Goal: Task Accomplishment & Management: Manage account settings

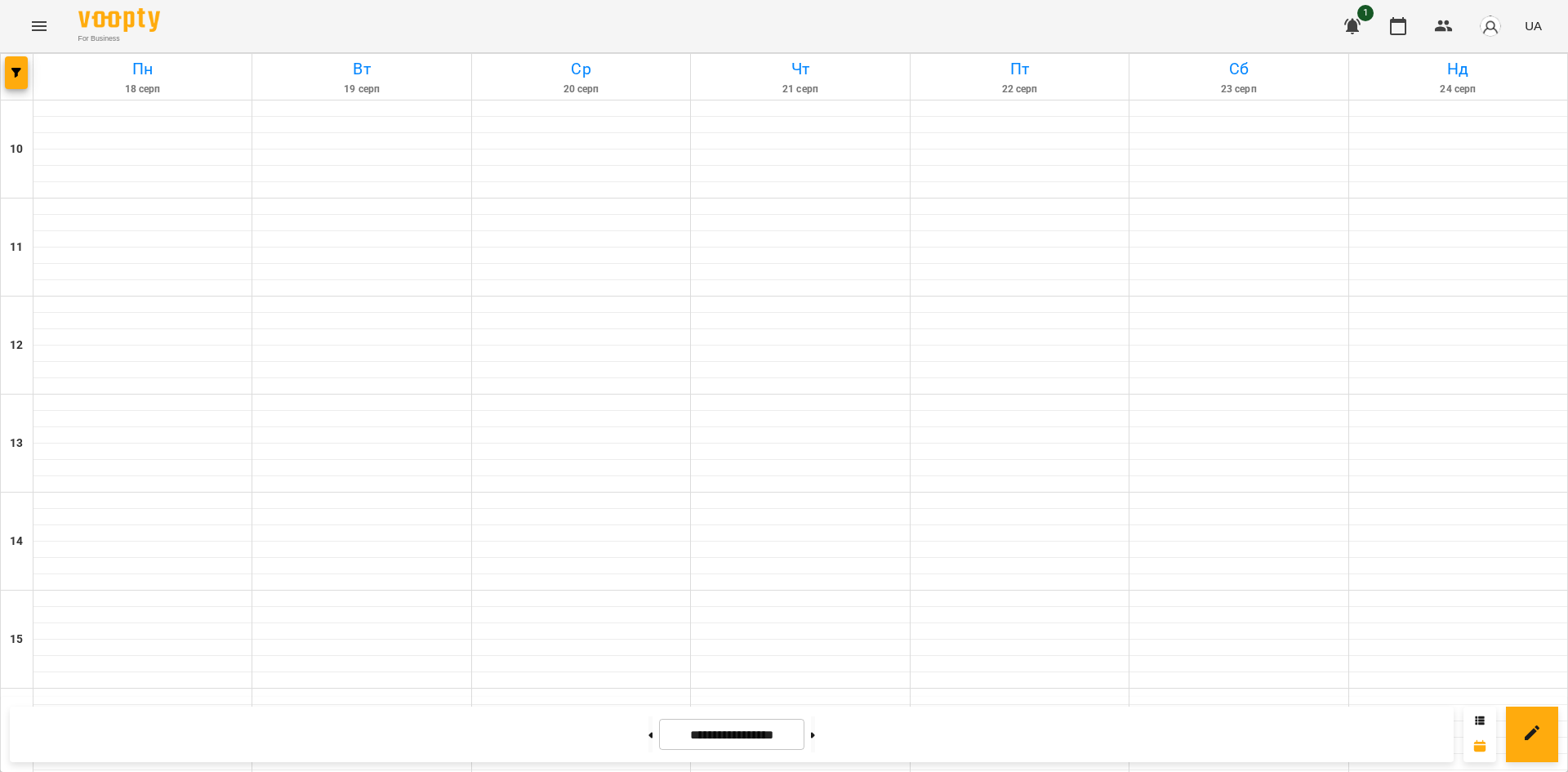
scroll to position [676, 0]
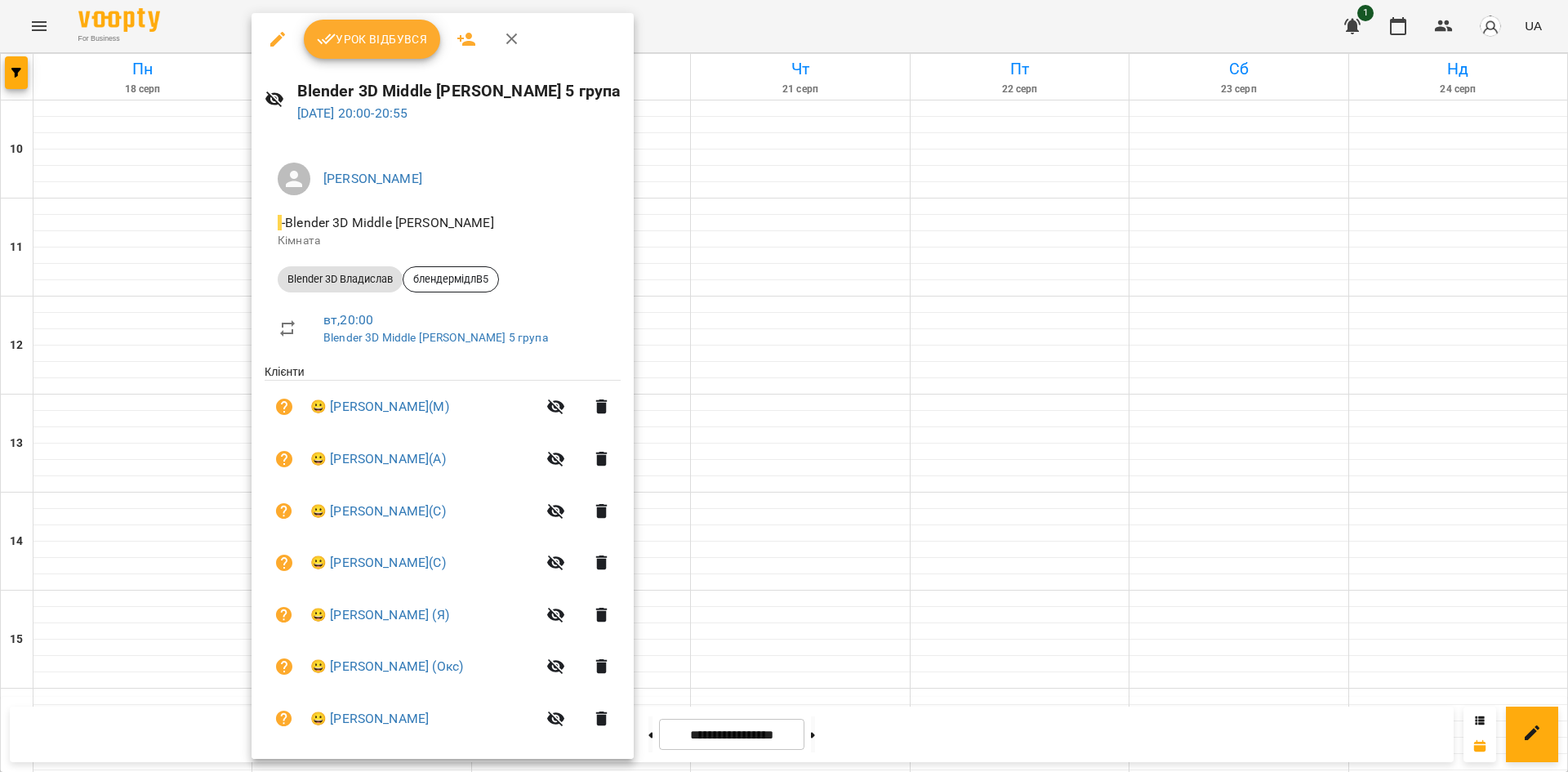
click at [356, 45] on span "Урок відбувся" at bounding box center [372, 39] width 111 height 20
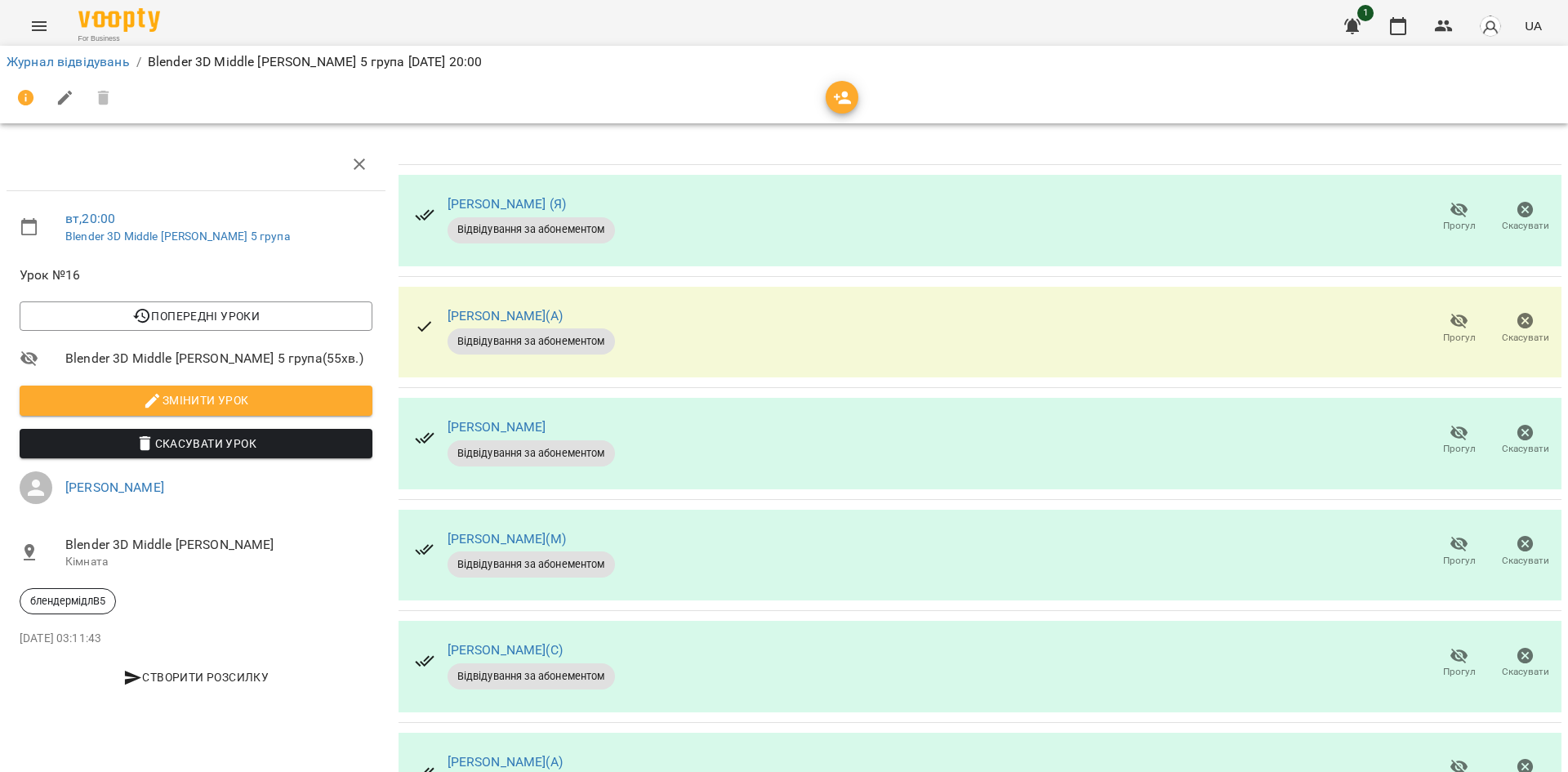
scroll to position [163, 0]
click at [1436, 646] on span "Прогул" at bounding box center [1459, 662] width 47 height 33
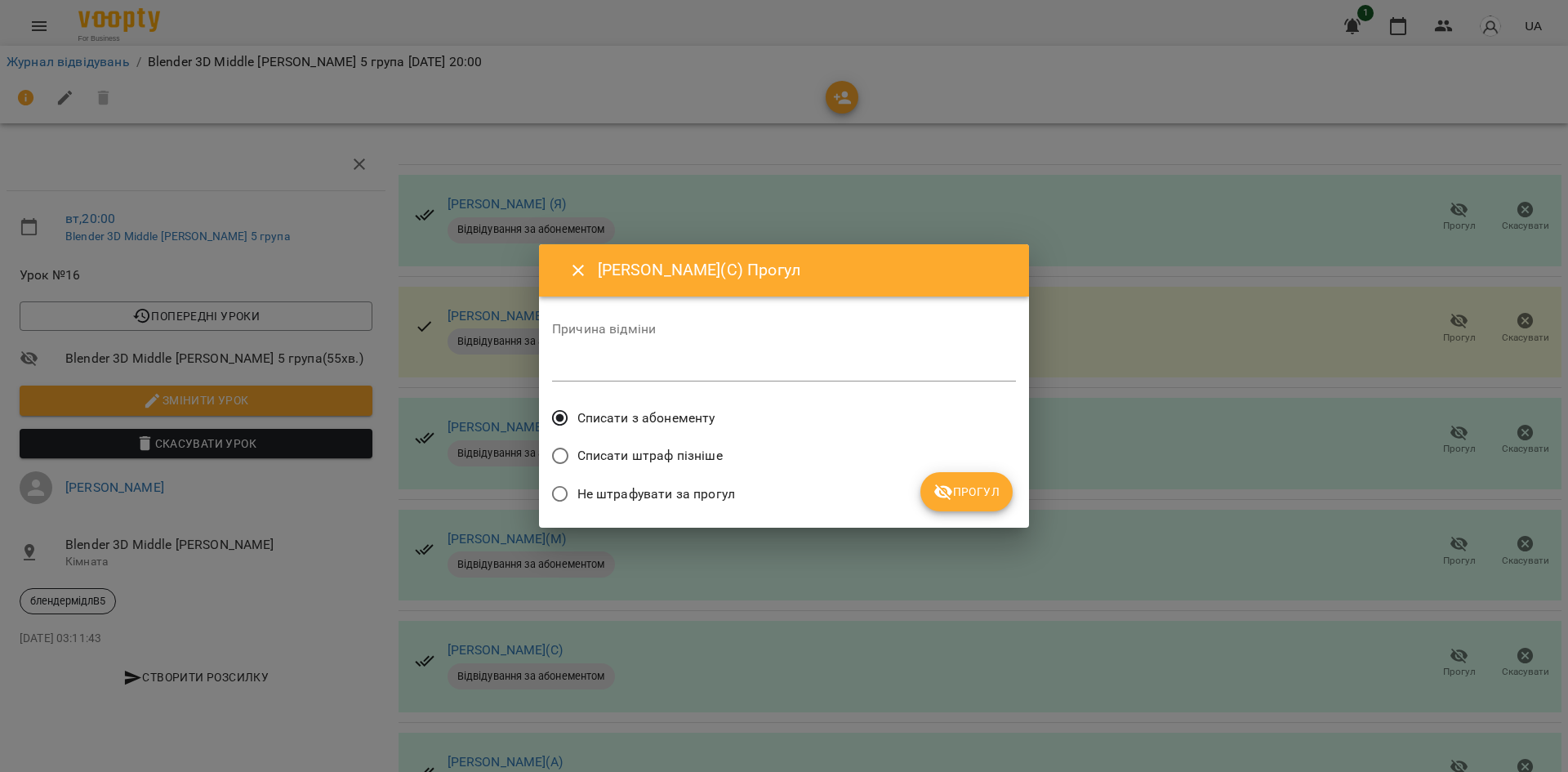
click at [670, 434] on label "Списати з абонементу" at bounding box center [629, 418] width 172 height 35
click at [948, 494] on icon "submit" at bounding box center [944, 491] width 20 height 20
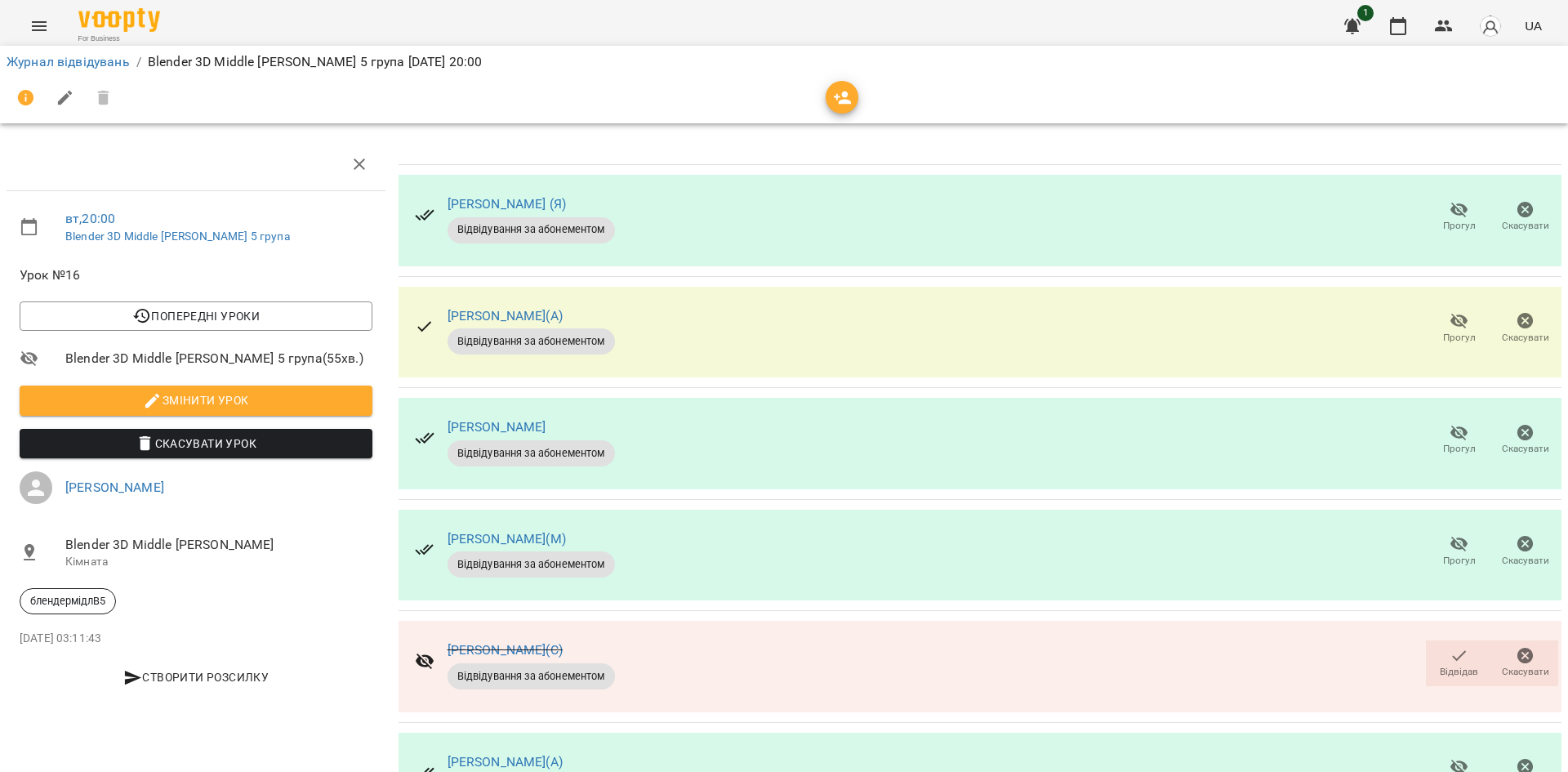
scroll to position [408, 0]
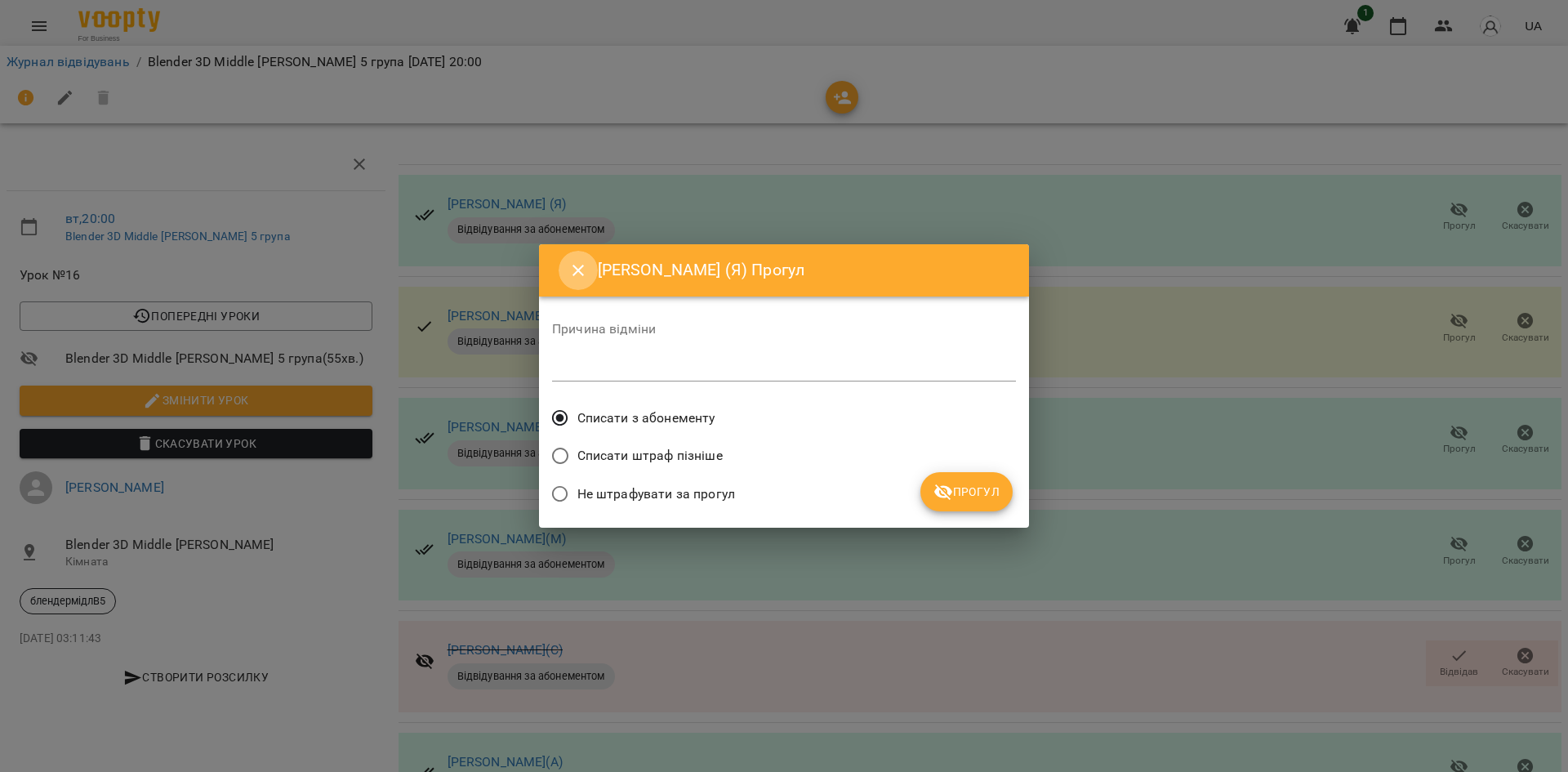
click at [589, 263] on button "Close" at bounding box center [578, 270] width 39 height 39
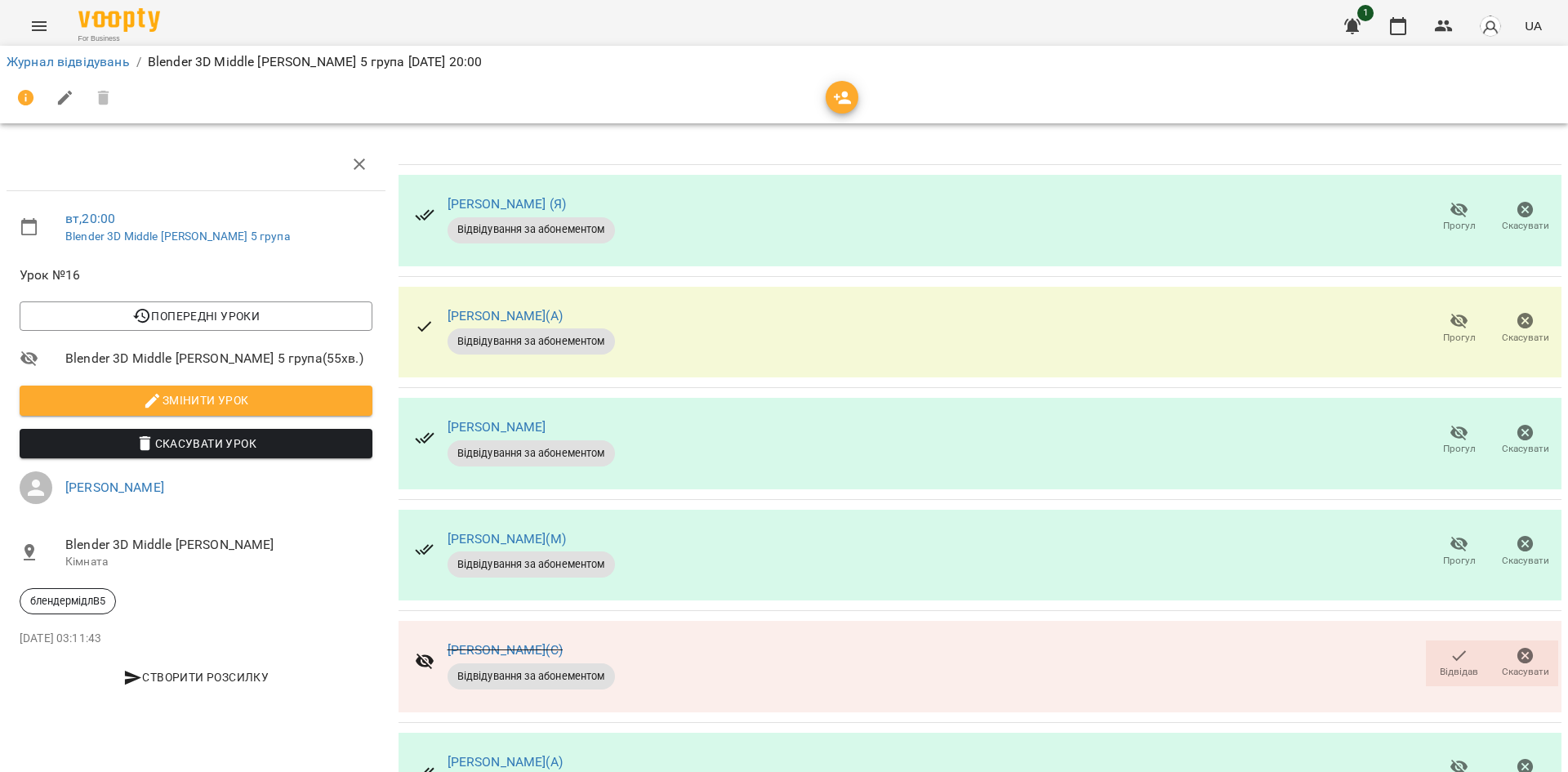
scroll to position [81, 0]
click at [1436, 423] on span "Прогул" at bounding box center [1459, 439] width 47 height 33
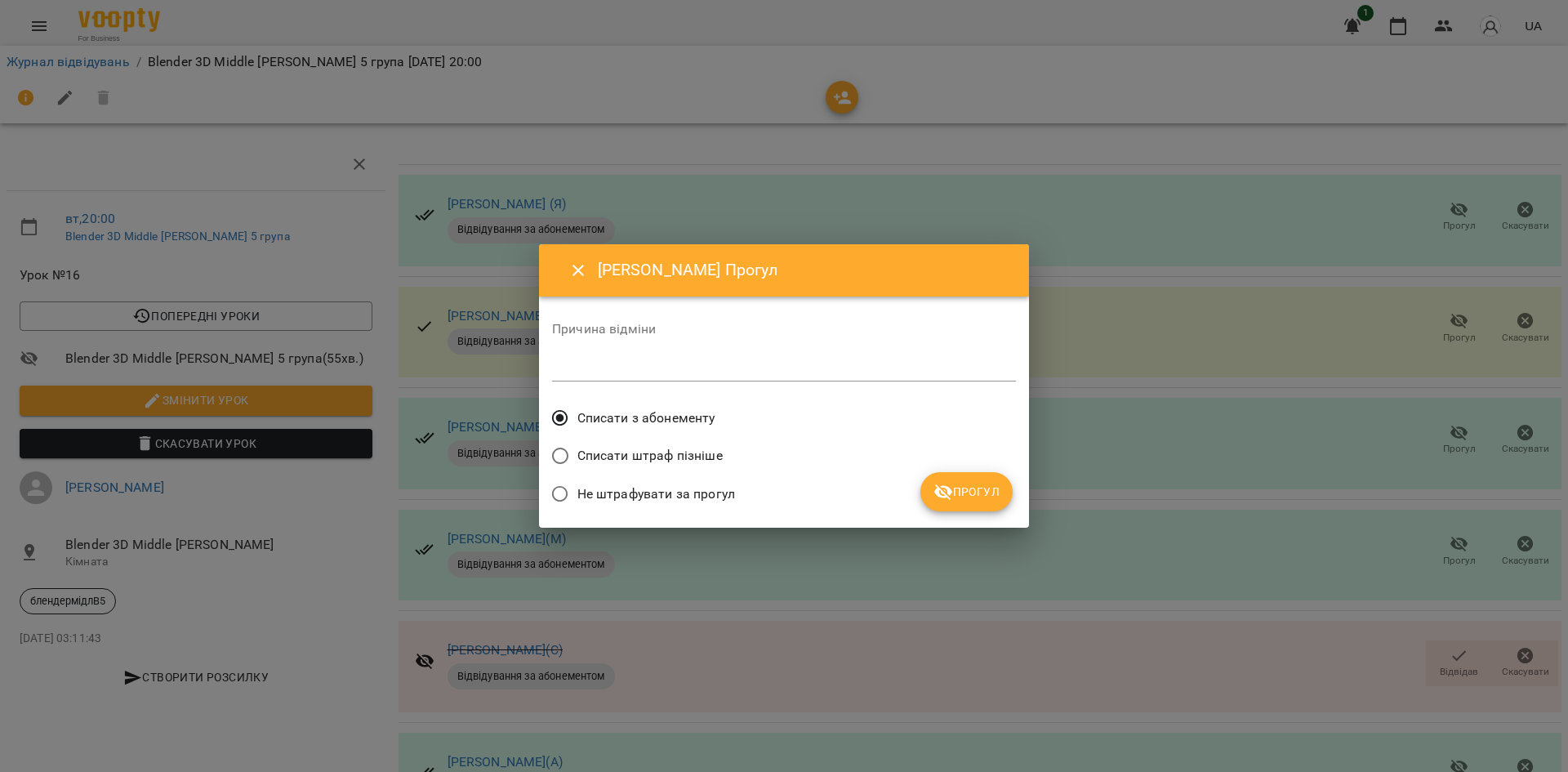
click at [652, 408] on span "Списати з абонементу" at bounding box center [647, 418] width 138 height 20
click at [990, 488] on span "Прогул" at bounding box center [967, 491] width 67 height 20
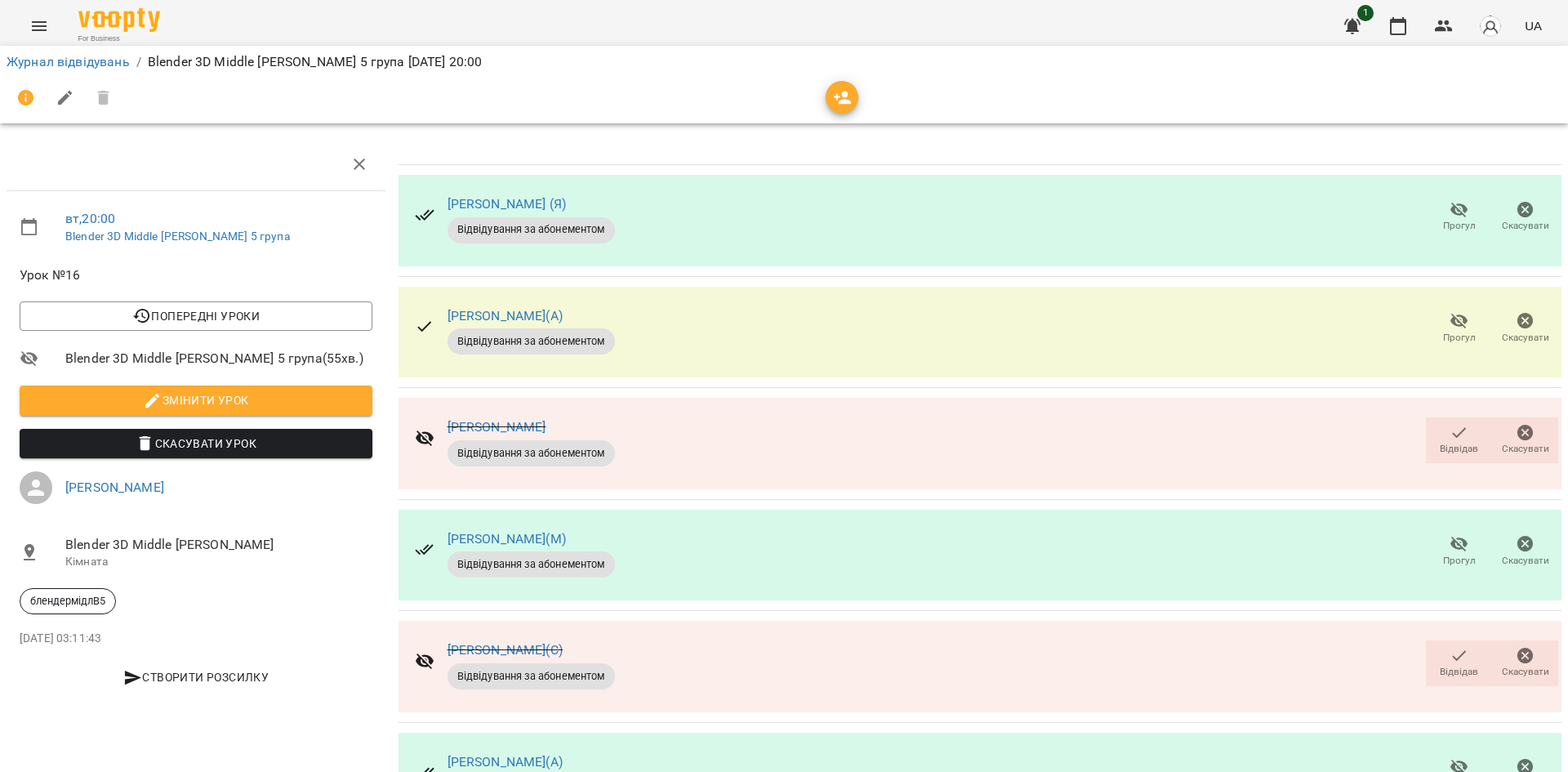
scroll to position [540, 0]
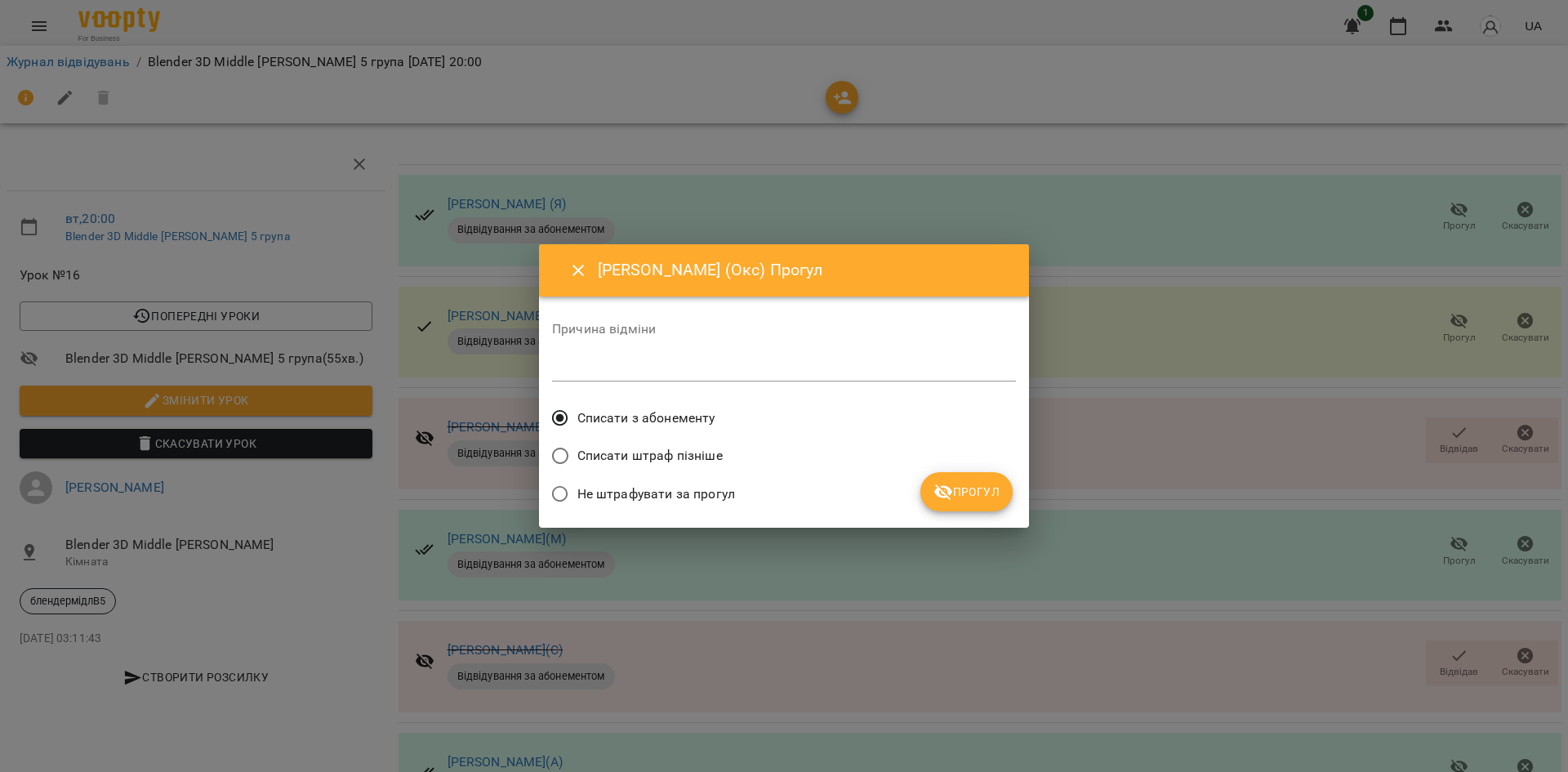
click at [664, 414] on span "Списати з абонементу" at bounding box center [647, 418] width 138 height 20
click at [937, 502] on button "Прогул" at bounding box center [966, 491] width 93 height 39
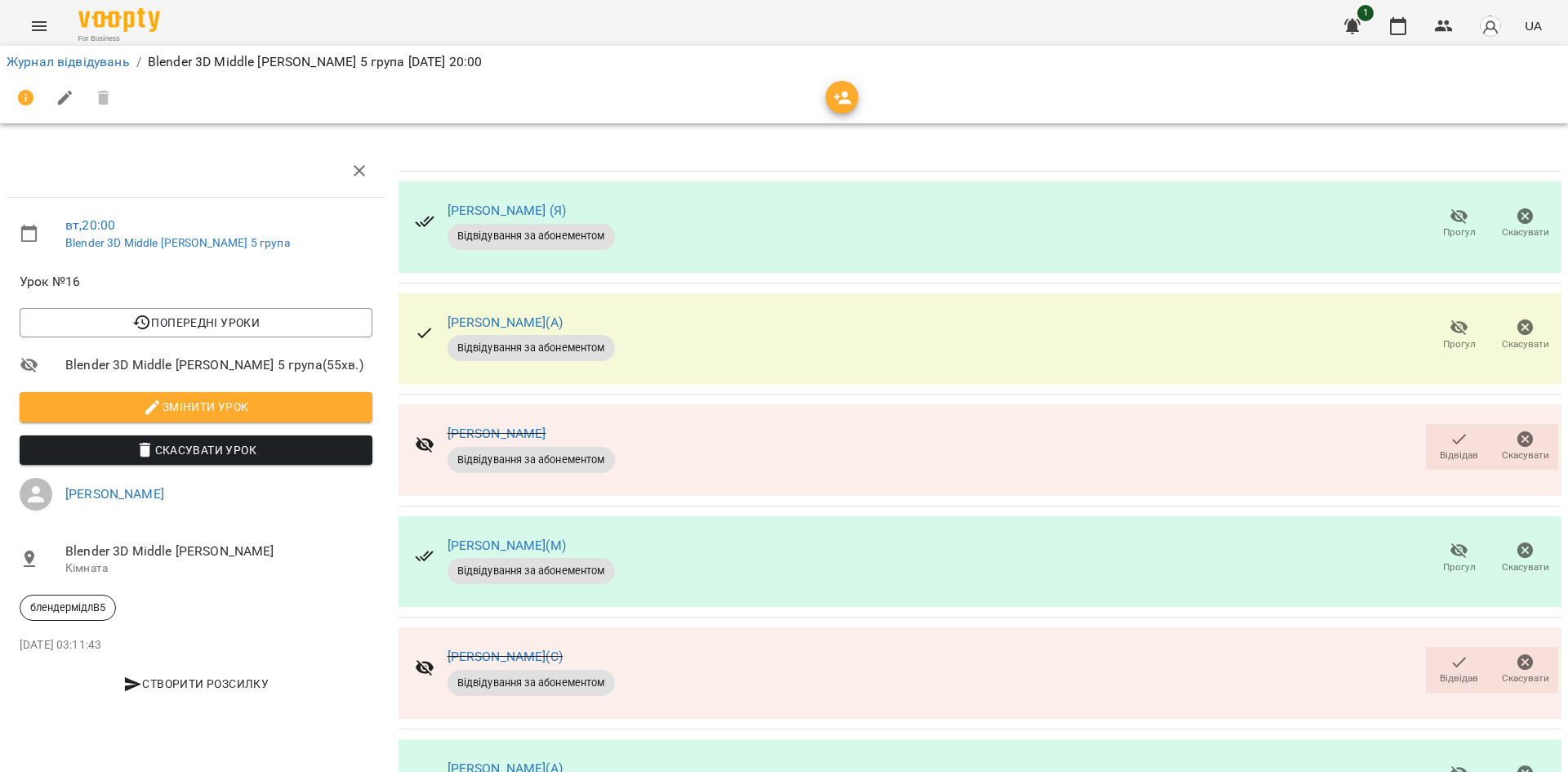
scroll to position [408, 0]
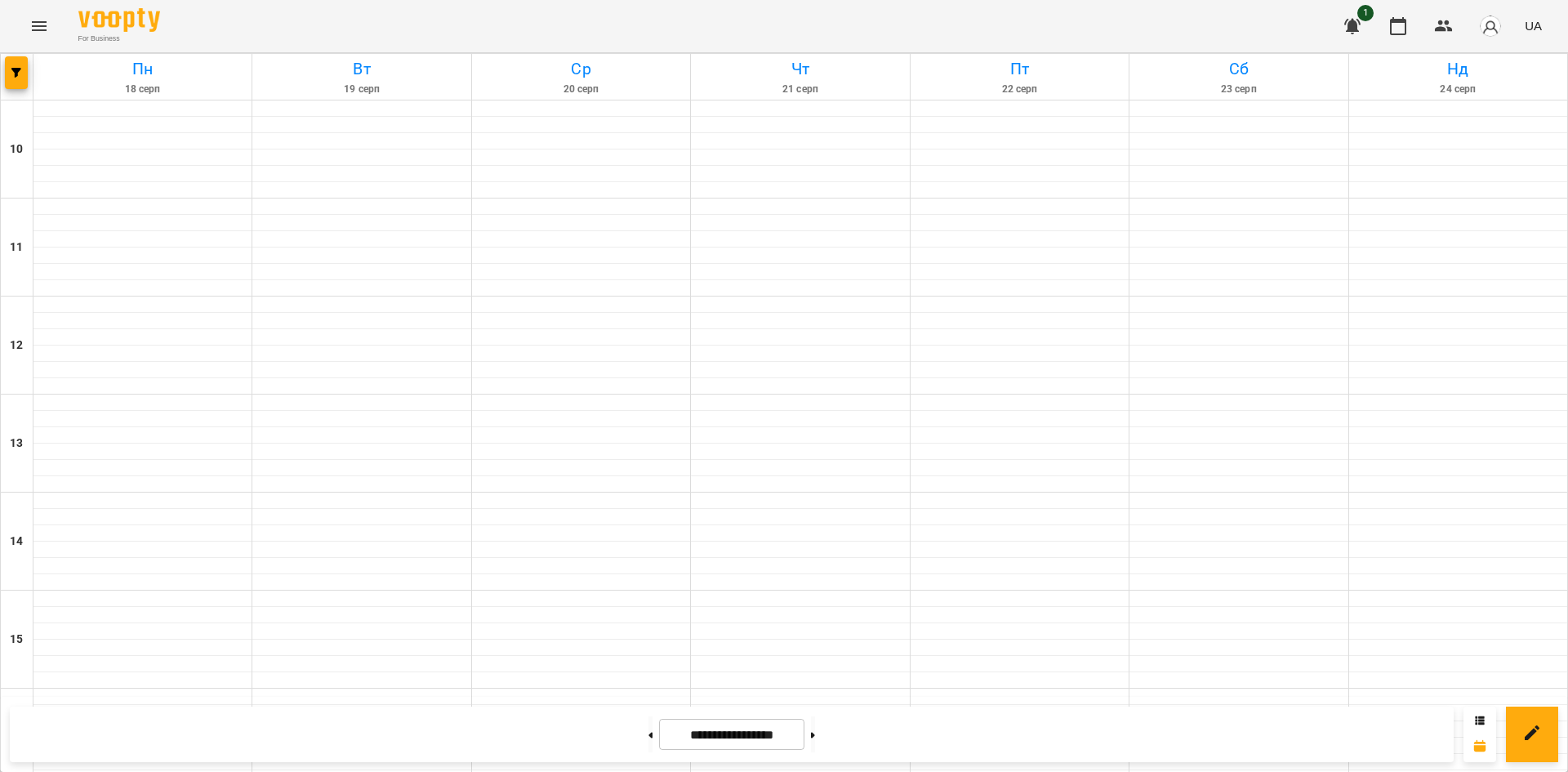
scroll to position [676, 0]
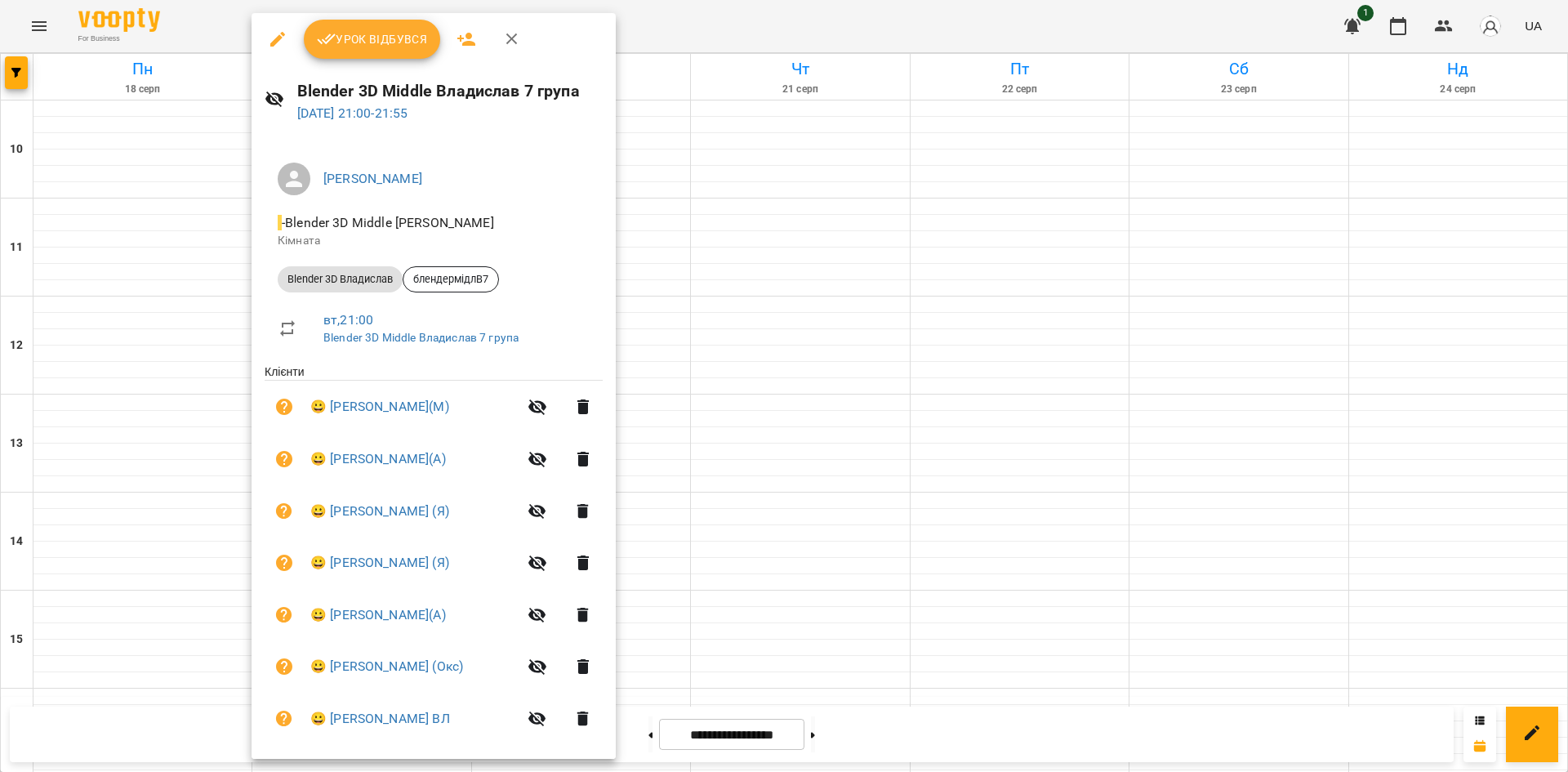
click at [1197, 515] on div at bounding box center [784, 386] width 1568 height 772
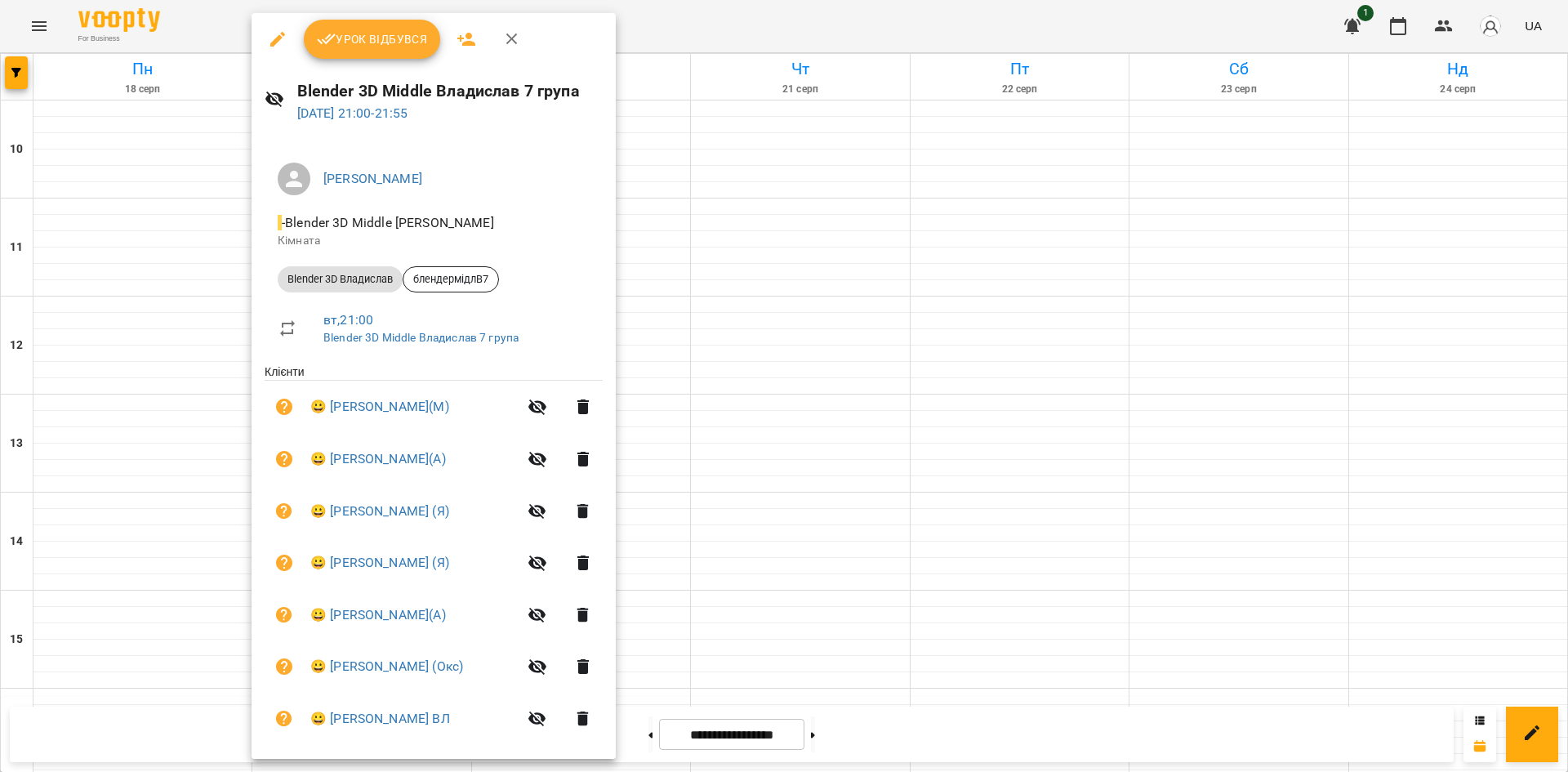
drag, startPoint x: 1287, startPoint y: 577, endPoint x: 1278, endPoint y: 583, distance: 10.8
click at [1279, 583] on div at bounding box center [784, 386] width 1568 height 772
